Goal: Complete application form: Complete application form

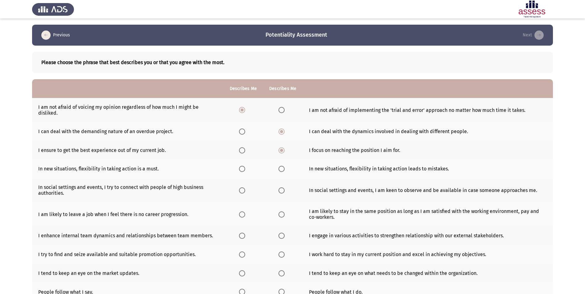
scroll to position [50, 0]
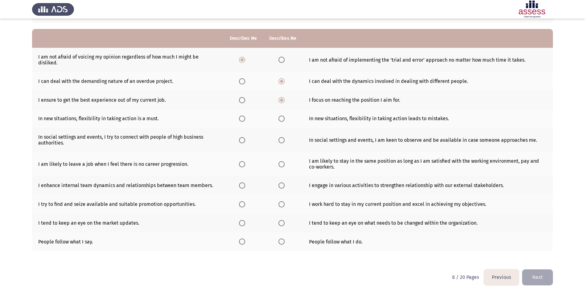
click at [243, 119] on span "Select an option" at bounding box center [242, 119] width 6 height 6
click at [243, 119] on input "Select an option" at bounding box center [242, 119] width 6 height 6
click at [245, 140] on span "Select an option" at bounding box center [242, 140] width 6 height 6
click at [245, 140] on input "Select an option" at bounding box center [242, 140] width 6 height 6
click at [242, 166] on span "Select an option" at bounding box center [242, 164] width 6 height 6
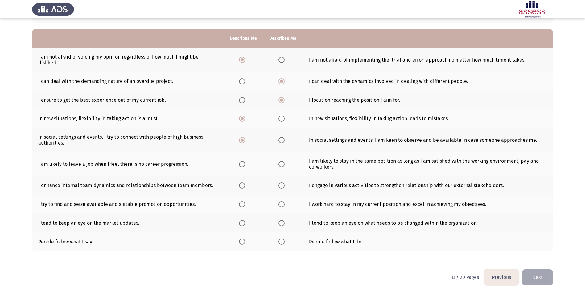
click at [242, 166] on input "Select an option" at bounding box center [242, 164] width 6 height 6
click at [243, 186] on span "Select an option" at bounding box center [242, 186] width 6 height 6
click at [243, 186] on input "Select an option" at bounding box center [242, 186] width 6 height 6
click at [243, 206] on span "Select an option" at bounding box center [242, 205] width 6 height 6
click at [243, 206] on input "Select an option" at bounding box center [242, 205] width 6 height 6
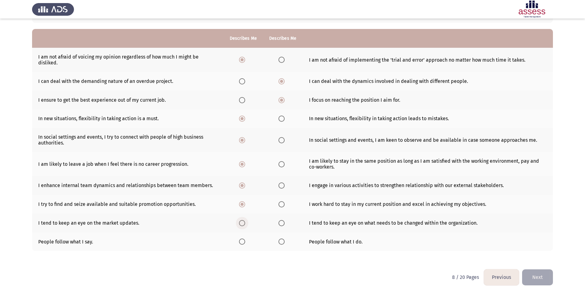
click at [246, 224] on label "Select an option" at bounding box center [243, 223] width 9 height 6
click at [245, 224] on input "Select an option" at bounding box center [242, 223] width 6 height 6
click at [282, 243] on span "Select an option" at bounding box center [282, 242] width 6 height 6
click at [282, 243] on input "Select an option" at bounding box center [282, 242] width 6 height 6
click at [540, 279] on button "Next" at bounding box center [537, 278] width 31 height 16
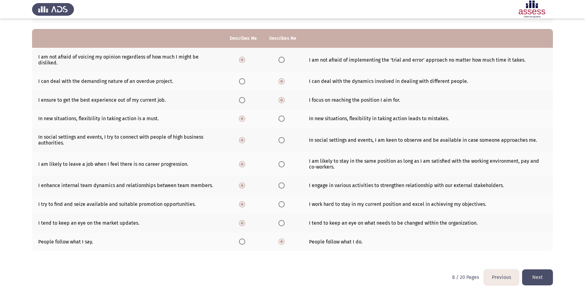
scroll to position [0, 0]
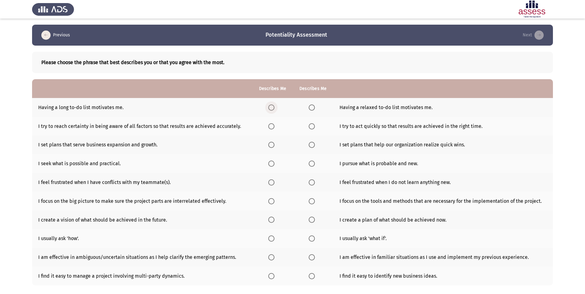
click at [270, 108] on span "Select an option" at bounding box center [271, 108] width 6 height 6
click at [270, 108] on input "Select an option" at bounding box center [271, 108] width 6 height 6
click at [272, 127] on span "Select an option" at bounding box center [271, 126] width 6 height 6
click at [272, 127] on input "Select an option" at bounding box center [271, 126] width 6 height 6
click at [269, 148] on span "Select an option" at bounding box center [271, 145] width 6 height 6
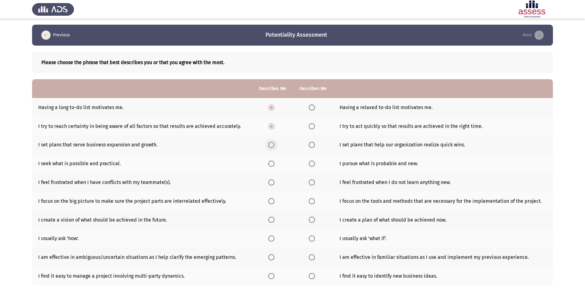
click at [269, 148] on input "Select an option" at bounding box center [271, 145] width 6 height 6
click at [269, 162] on span "Select an option" at bounding box center [271, 164] width 6 height 6
click at [269, 162] on input "Select an option" at bounding box center [271, 164] width 6 height 6
click at [270, 185] on span "Select an option" at bounding box center [271, 183] width 6 height 6
click at [270, 185] on input "Select an option" at bounding box center [271, 183] width 6 height 6
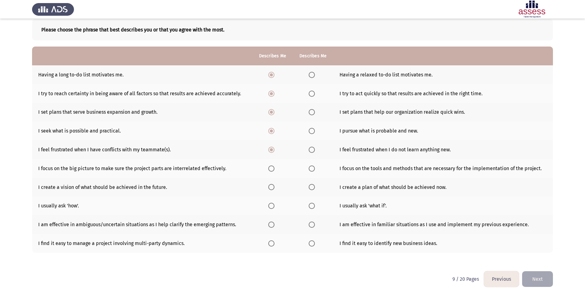
scroll to position [35, 0]
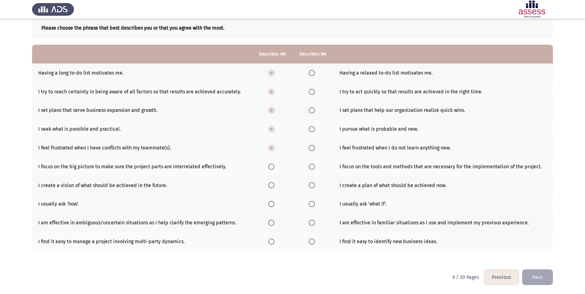
click at [310, 168] on span "Select an option" at bounding box center [312, 167] width 6 height 6
click at [310, 168] on input "Select an option" at bounding box center [312, 167] width 6 height 6
click at [270, 186] on span "Select an option" at bounding box center [271, 185] width 6 height 6
click at [270, 186] on input "Select an option" at bounding box center [271, 185] width 6 height 6
click at [310, 203] on span "Select an option" at bounding box center [312, 204] width 6 height 6
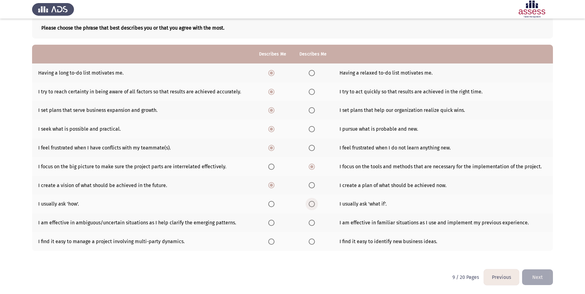
click at [310, 203] on input "Select an option" at bounding box center [312, 204] width 6 height 6
click at [313, 225] on span "Select an option" at bounding box center [312, 223] width 6 height 6
click at [313, 225] on input "Select an option" at bounding box center [312, 223] width 6 height 6
click at [272, 243] on span "Select an option" at bounding box center [271, 242] width 6 height 6
click at [272, 243] on input "Select an option" at bounding box center [271, 242] width 6 height 6
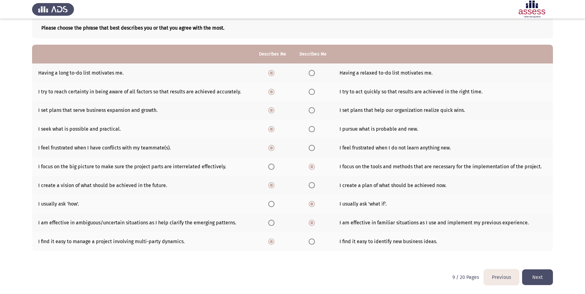
click at [545, 273] on button "Next" at bounding box center [537, 278] width 31 height 16
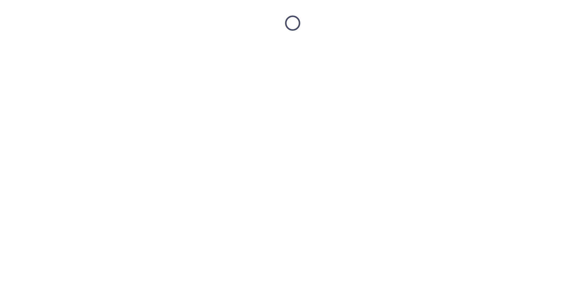
scroll to position [0, 0]
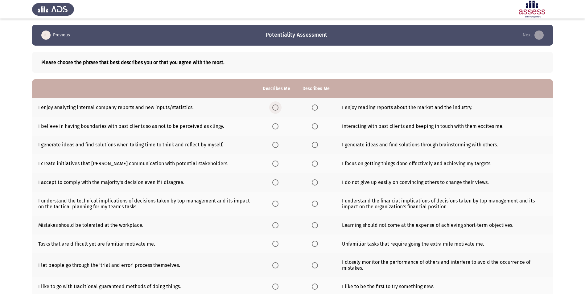
click at [276, 106] on span "Select an option" at bounding box center [275, 108] width 6 height 6
click at [276, 106] on input "Select an option" at bounding box center [275, 108] width 6 height 6
click at [315, 126] on span "Select an option" at bounding box center [315, 126] width 6 height 6
click at [315, 126] on input "Select an option" at bounding box center [315, 126] width 6 height 6
click at [277, 146] on span "Select an option" at bounding box center [275, 145] width 6 height 6
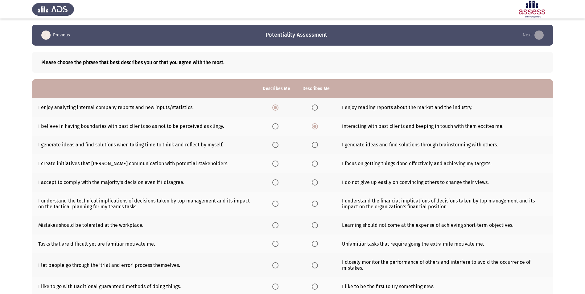
click at [277, 146] on input "Select an option" at bounding box center [275, 145] width 6 height 6
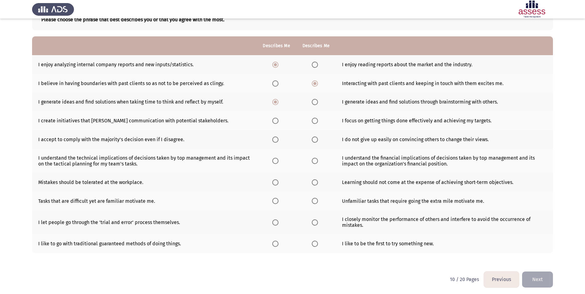
scroll to position [45, 0]
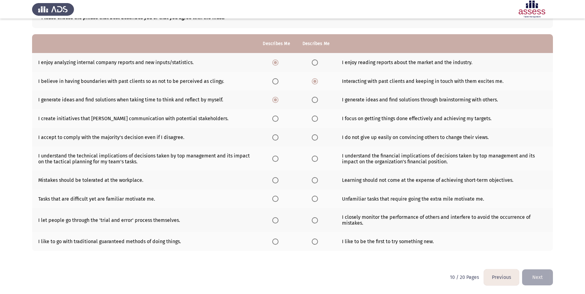
click at [312, 116] on span "Select an option" at bounding box center [315, 119] width 6 height 6
click at [312, 116] on input "Select an option" at bounding box center [315, 119] width 6 height 6
click at [317, 138] on span "Select an option" at bounding box center [315, 138] width 6 height 6
click at [317, 138] on input "Select an option" at bounding box center [315, 138] width 6 height 6
click at [313, 160] on span "Select an option" at bounding box center [315, 159] width 6 height 6
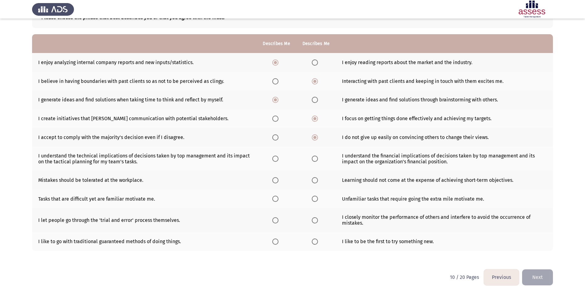
click at [313, 160] on input "Select an option" at bounding box center [315, 159] width 6 height 6
click at [314, 180] on span "Select an option" at bounding box center [315, 180] width 6 height 6
click at [314, 180] on input "Select an option" at bounding box center [315, 180] width 6 height 6
click at [316, 202] on span "Select an option" at bounding box center [315, 199] width 6 height 6
click at [316, 202] on input "Select an option" at bounding box center [315, 199] width 6 height 6
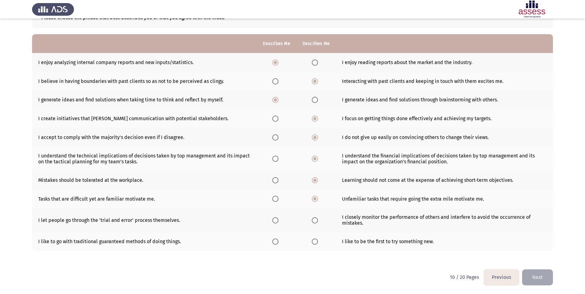
click at [276, 222] on span "Select an option" at bounding box center [275, 221] width 6 height 6
click at [276, 222] on input "Select an option" at bounding box center [275, 221] width 6 height 6
click at [316, 244] on span "Select an option" at bounding box center [315, 242] width 6 height 6
click at [316, 244] on input "Select an option" at bounding box center [315, 242] width 6 height 6
click at [544, 278] on button "Next" at bounding box center [537, 278] width 31 height 16
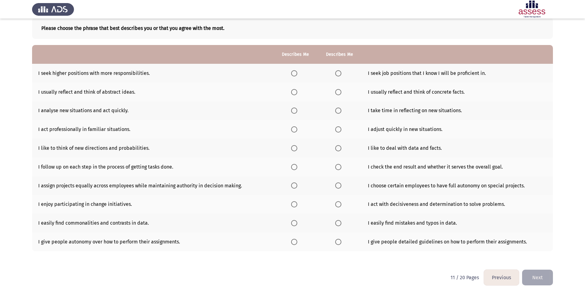
scroll to position [35, 0]
click at [299, 72] on label "Select an option" at bounding box center [295, 73] width 9 height 6
click at [297, 72] on input "Select an option" at bounding box center [294, 73] width 6 height 6
click at [296, 91] on span "Select an option" at bounding box center [294, 92] width 6 height 6
click at [296, 91] on input "Select an option" at bounding box center [294, 92] width 6 height 6
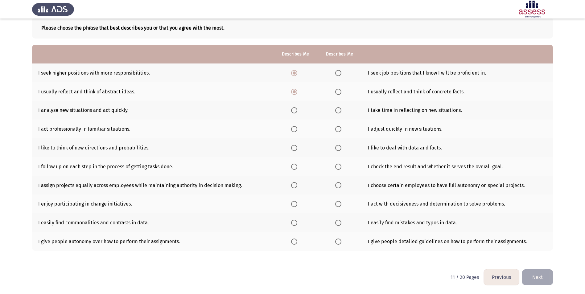
click at [338, 108] on span "Select an option" at bounding box center [338, 110] width 6 height 6
click at [338, 108] on input "Select an option" at bounding box center [338, 110] width 6 height 6
click at [298, 131] on label "Select an option" at bounding box center [295, 129] width 9 height 6
click at [297, 131] on input "Select an option" at bounding box center [294, 129] width 6 height 6
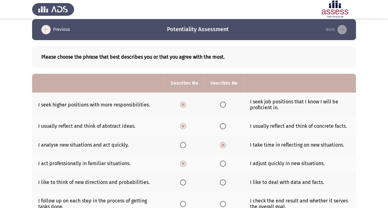
scroll to position [146, 0]
